Goal: Navigation & Orientation: Understand site structure

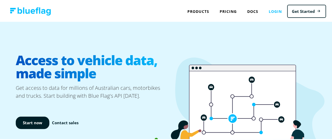
click at [274, 11] on link "Login" at bounding box center [276, 10] width 24 height 11
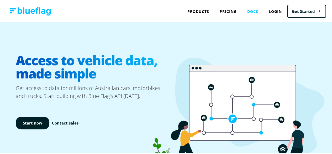
click at [247, 13] on link "Docs" at bounding box center [253, 10] width 22 height 11
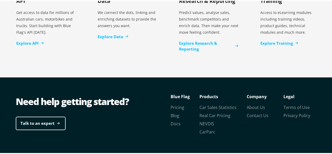
scroll to position [1164, 0]
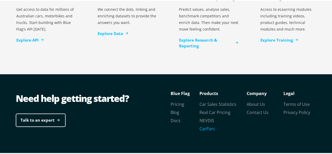
click at [208, 125] on link "CarParc" at bounding box center [208, 128] width 16 height 6
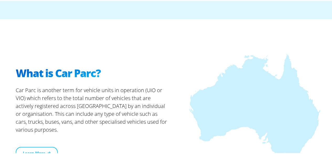
scroll to position [144, 0]
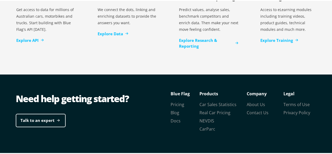
scroll to position [1164, 0]
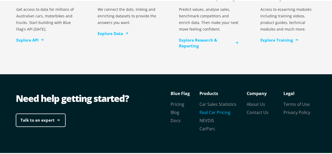
click at [207, 108] on link "Real Car Pricing" at bounding box center [215, 111] width 31 height 6
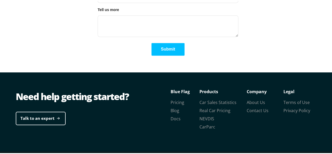
scroll to position [1369, 0]
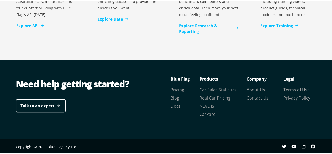
scroll to position [1164, 0]
